Goal: Information Seeking & Learning: Learn about a topic

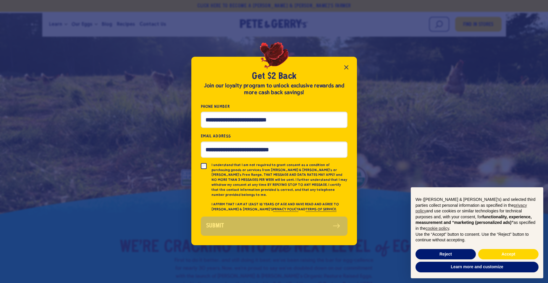
click at [349, 69] on button "Close popup" at bounding box center [346, 68] width 12 height 12
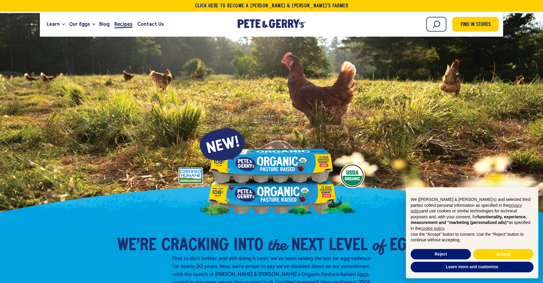
click at [120, 23] on span "Recipes" at bounding box center [123, 23] width 18 height 7
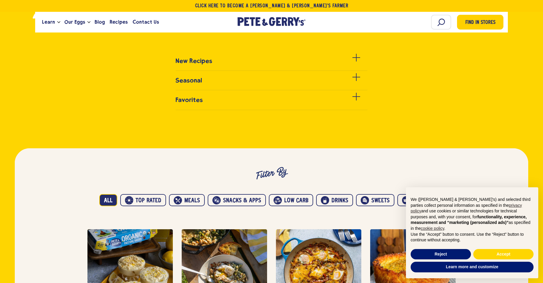
scroll to position [325, 0]
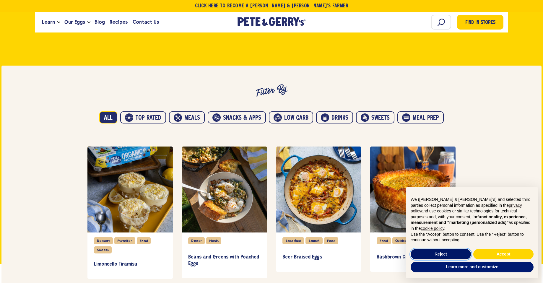
click at [452, 252] on button "Reject" at bounding box center [441, 254] width 60 height 11
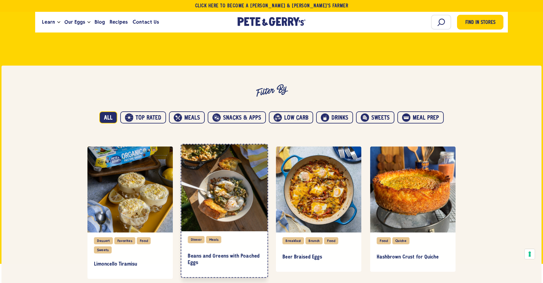
click at [239, 191] on div "item" at bounding box center [225, 188] width 86 height 87
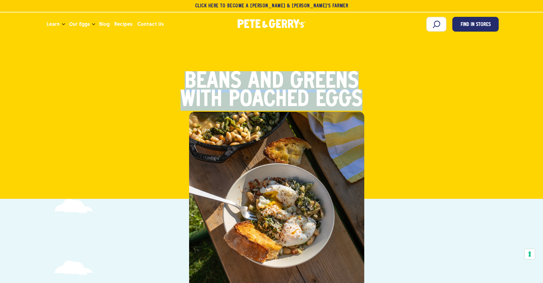
drag, startPoint x: 343, startPoint y: 96, endPoint x: 167, endPoint y: 83, distance: 175.8
click at [167, 83] on div "Dinner Meals Beans and Greens with Poached Eggs" at bounding box center [272, 92] width 464 height 38
copy strong "Beans and Greens with Poached Eggs"
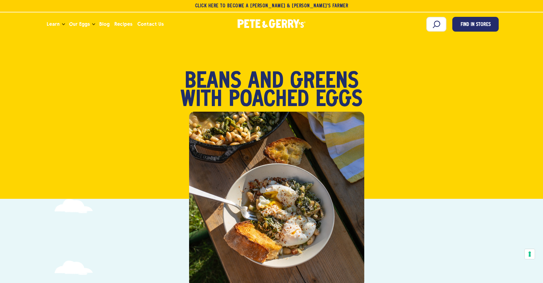
click at [518, 130] on div "Dinner Meals Beans and Greens with Poached Eggs" at bounding box center [271, 124] width 539 height 150
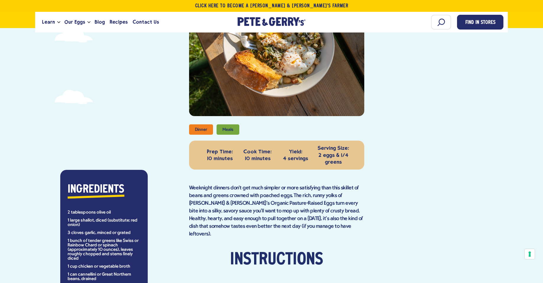
scroll to position [237, 0]
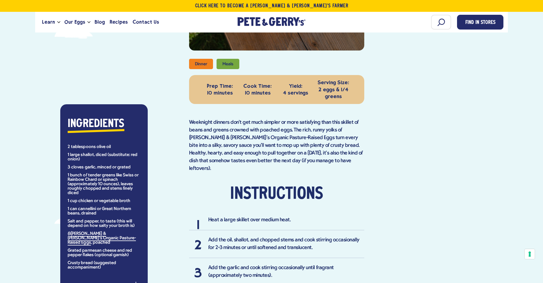
click at [89, 208] on li "1 can cannellini or Great Northern beans, drained" at bounding box center [104, 211] width 73 height 9
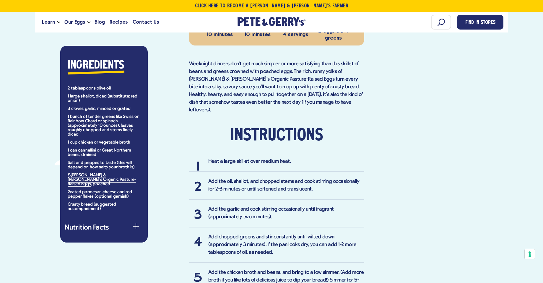
scroll to position [296, 0]
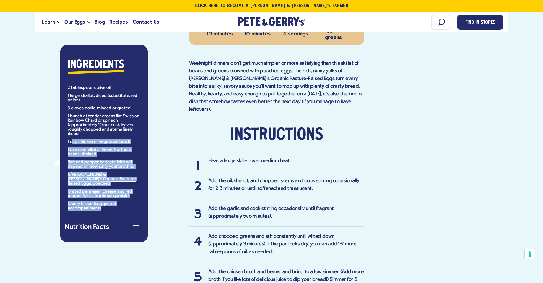
drag, startPoint x: 107, startPoint y: 205, endPoint x: 71, endPoint y: 130, distance: 83.7
click at [72, 134] on ul "2 tablespoons olive oil 1 large shallot, diced (substitute: red onion) 3 cloves…" at bounding box center [104, 148] width 73 height 125
click at [135, 226] on div "button" at bounding box center [136, 229] width 6 height 6
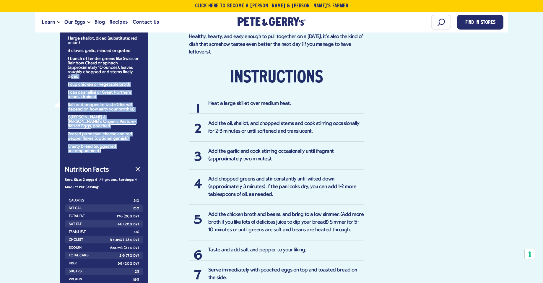
scroll to position [266, 0]
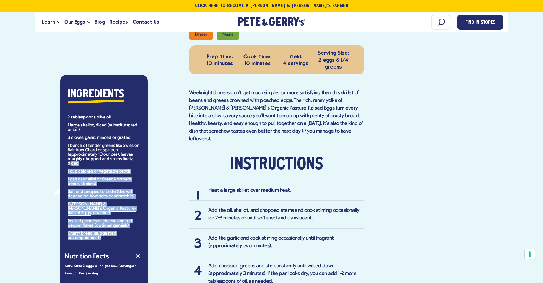
click at [83, 190] on li "Salt and pepper, to taste (this will depend on how salty your broth is)" at bounding box center [104, 194] width 73 height 9
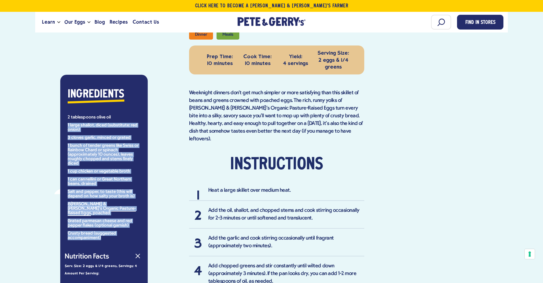
drag, startPoint x: 101, startPoint y: 233, endPoint x: 66, endPoint y: 125, distance: 113.2
click at [66, 125] on div "Ingredients 2 tablespoons olive oil 1 large shallot, diced (substitute: red oni…" at bounding box center [104, 163] width 79 height 155
drag, startPoint x: 68, startPoint y: 118, endPoint x: 134, endPoint y: 240, distance: 138.5
click at [134, 240] on div "Ingredients 2 tablespoons olive oil 1 large shallot, diced (substitute: red oni…" at bounding box center [104, 248] width 88 height 346
copy div "2 tablespoons olive oil 1 large shallot, diced (substitute: red onion) 3 cloves…"
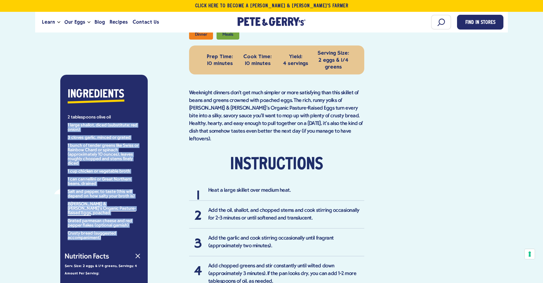
click at [489, 60] on div "Ingredients 2 tablespoons olive oil 1 large shallot, diced (substitute: red oni…" at bounding box center [272, 232] width 464 height 492
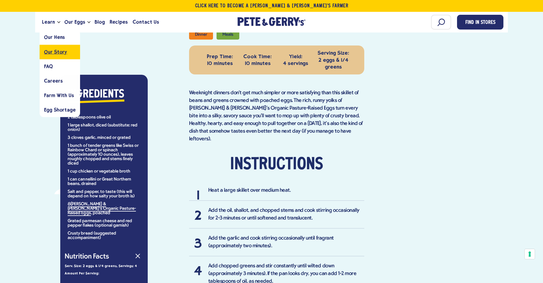
click at [55, 53] on span "Our Story" at bounding box center [55, 52] width 23 height 6
